Goal: Navigation & Orientation: Find specific page/section

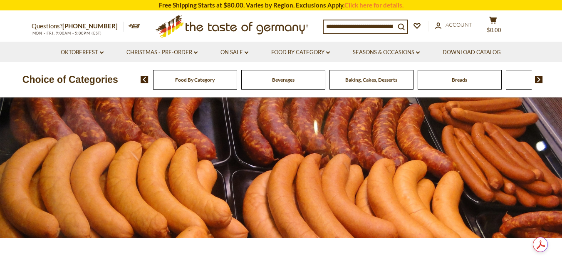
click at [194, 80] on span "Food By Category" at bounding box center [195, 80] width 40 height 6
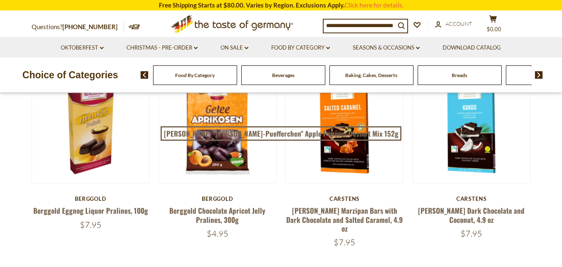
scroll to position [167, 0]
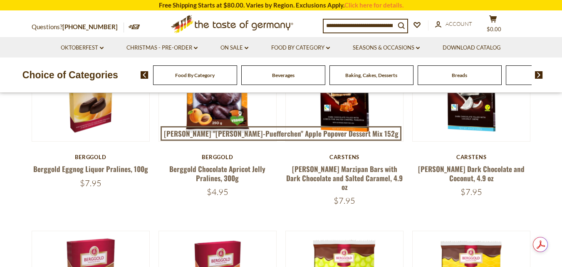
click at [539, 76] on img at bounding box center [539, 74] width 8 height 7
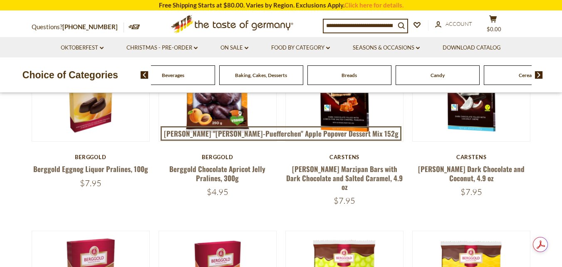
click at [347, 77] on span "Breads" at bounding box center [349, 75] width 15 height 6
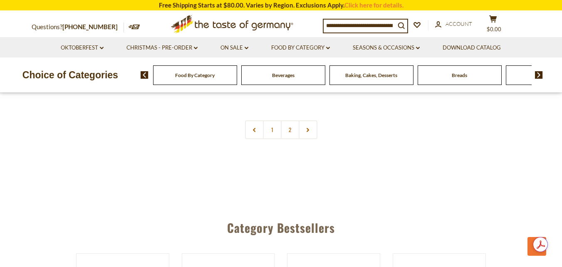
scroll to position [2038, 0]
